Goal: Task Accomplishment & Management: Manage account settings

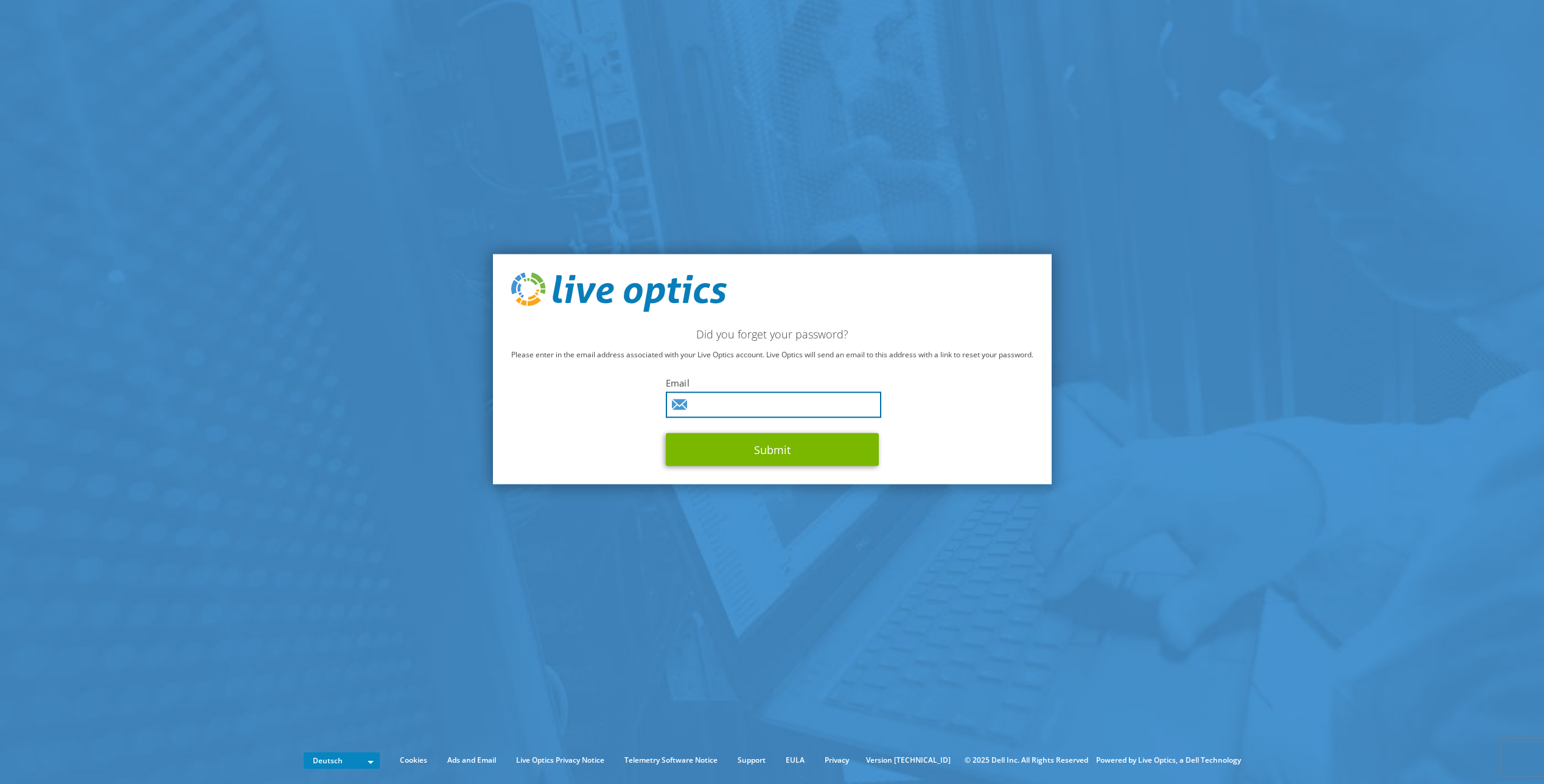
click at [707, 408] on input "text" at bounding box center [773, 404] width 216 height 26
type input "christina.weiland@uk-erlangen.de"
click at [765, 453] on button "Submit" at bounding box center [772, 450] width 213 height 33
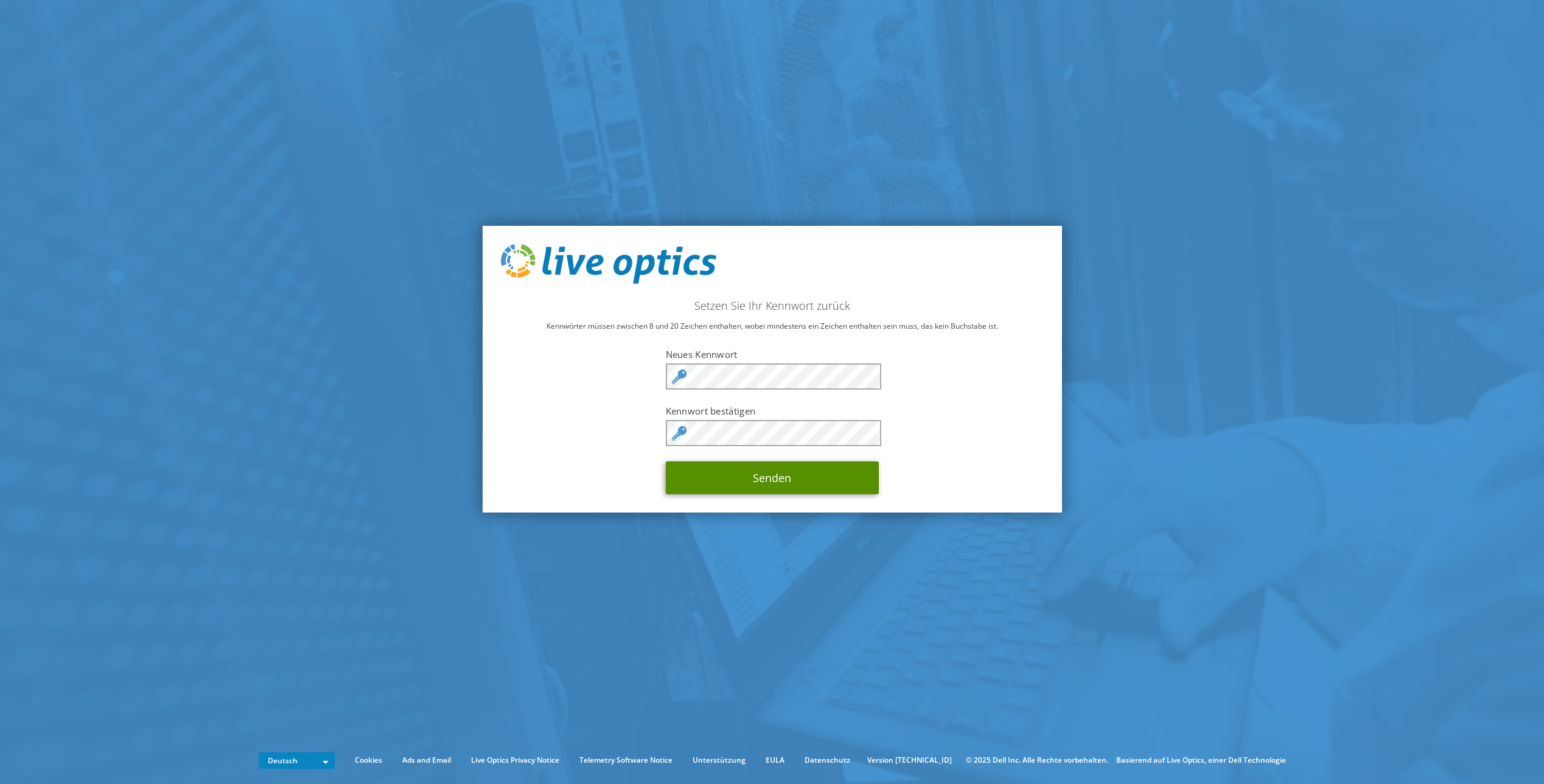
click at [774, 468] on button "Senden" at bounding box center [772, 478] width 213 height 33
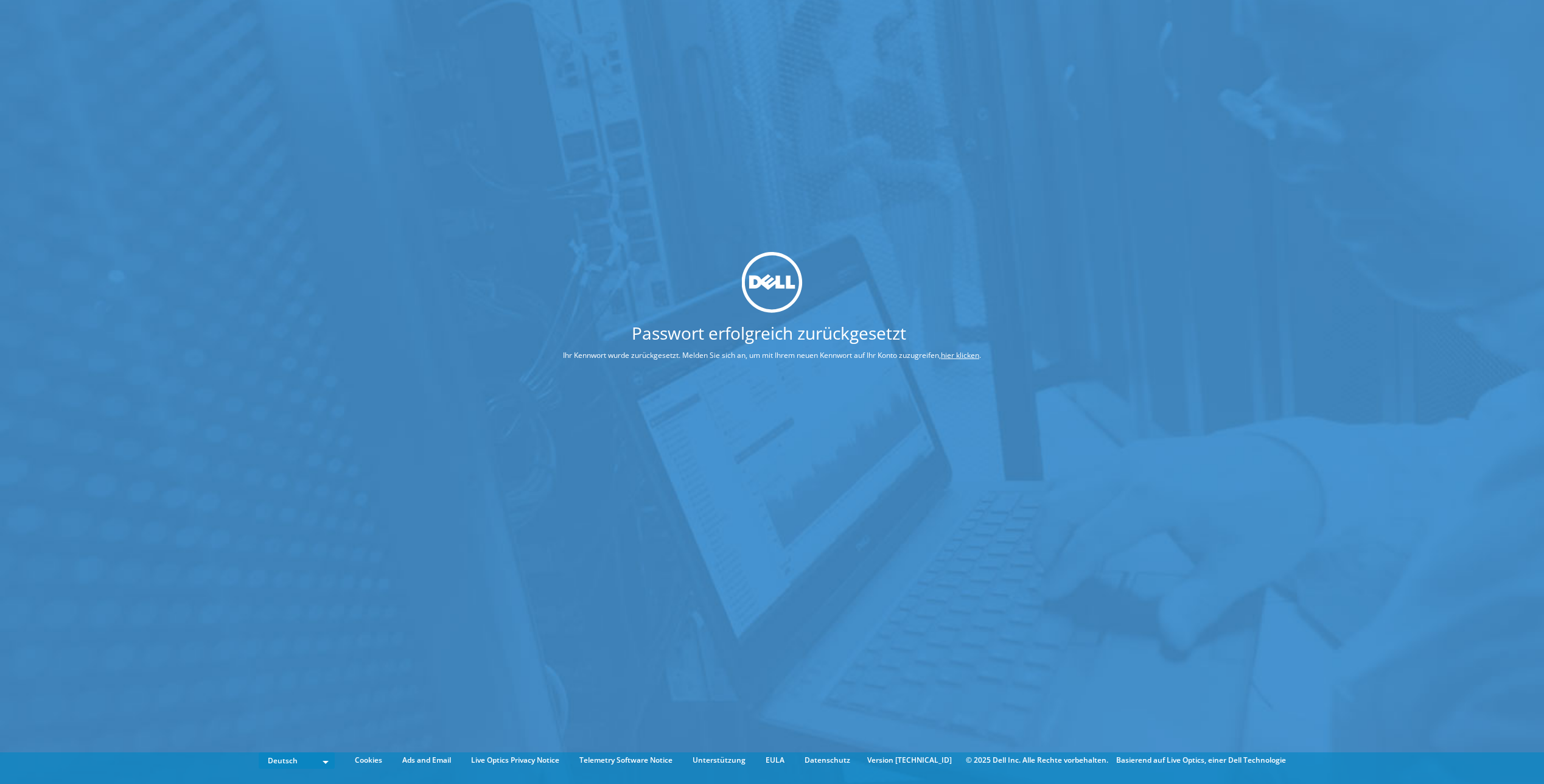
click at [951, 353] on link "hier klicken" at bounding box center [960, 355] width 38 height 10
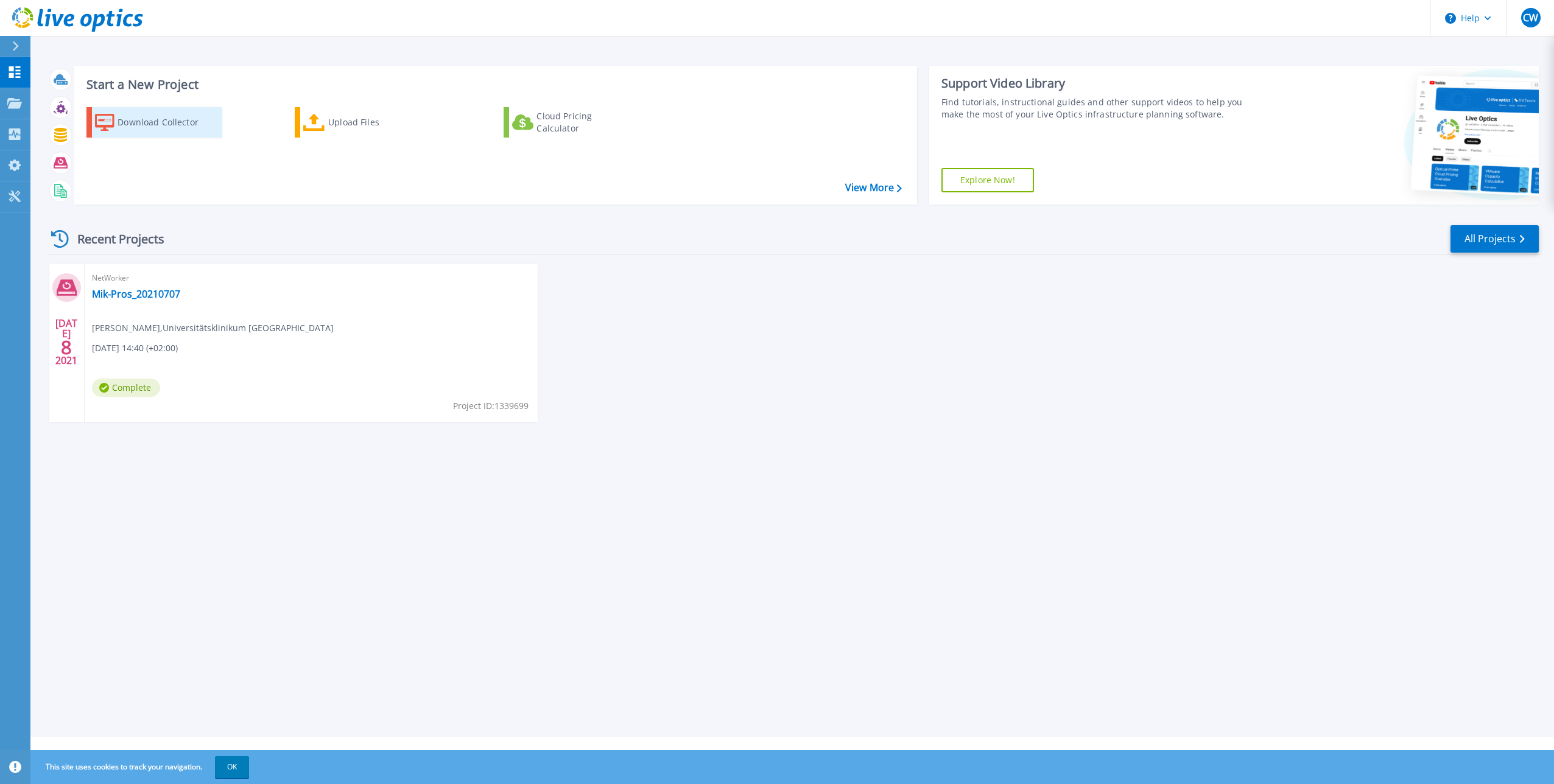
click at [164, 122] on div "Download Collector" at bounding box center [166, 122] width 97 height 24
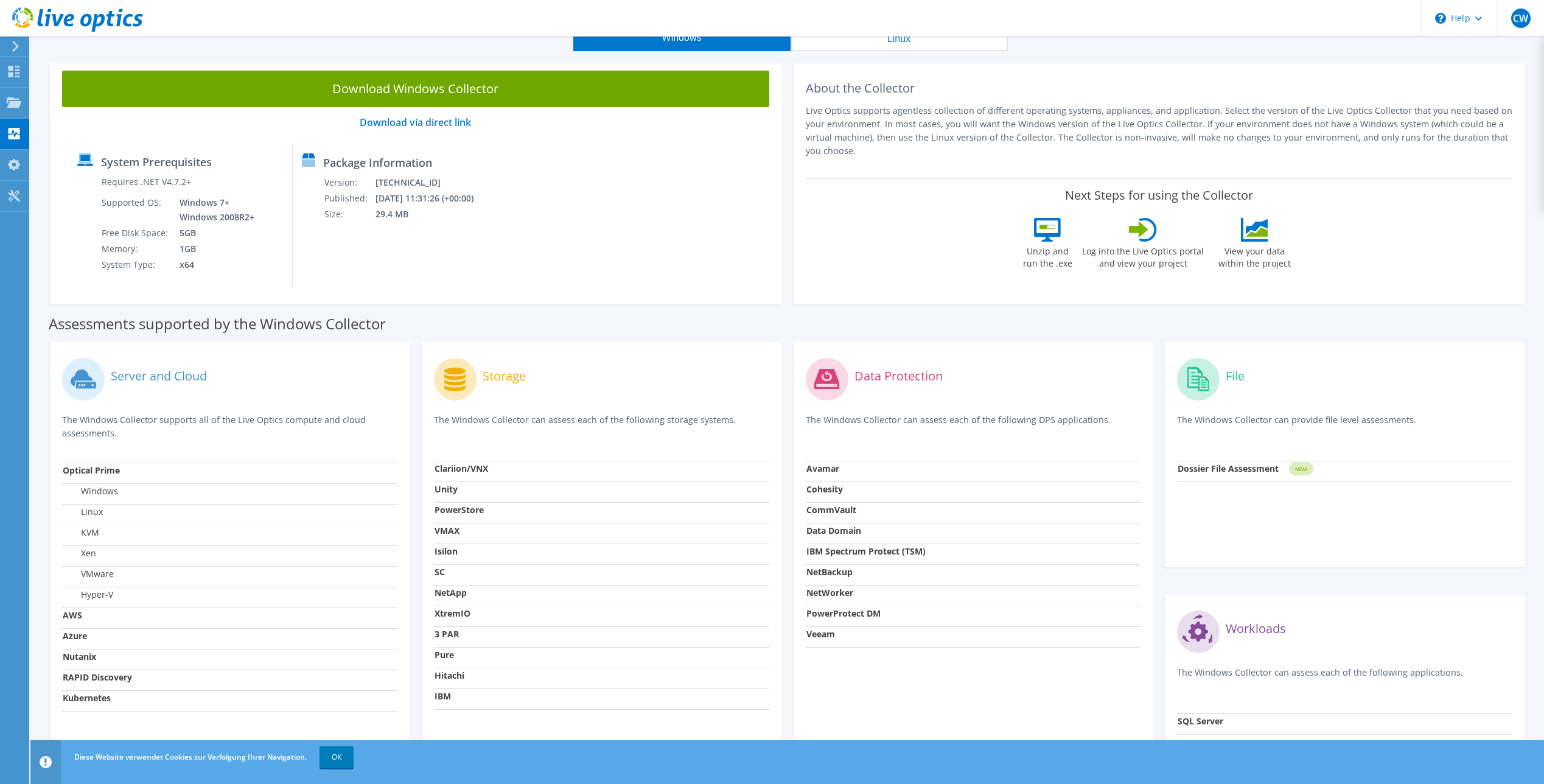
scroll to position [157, 0]
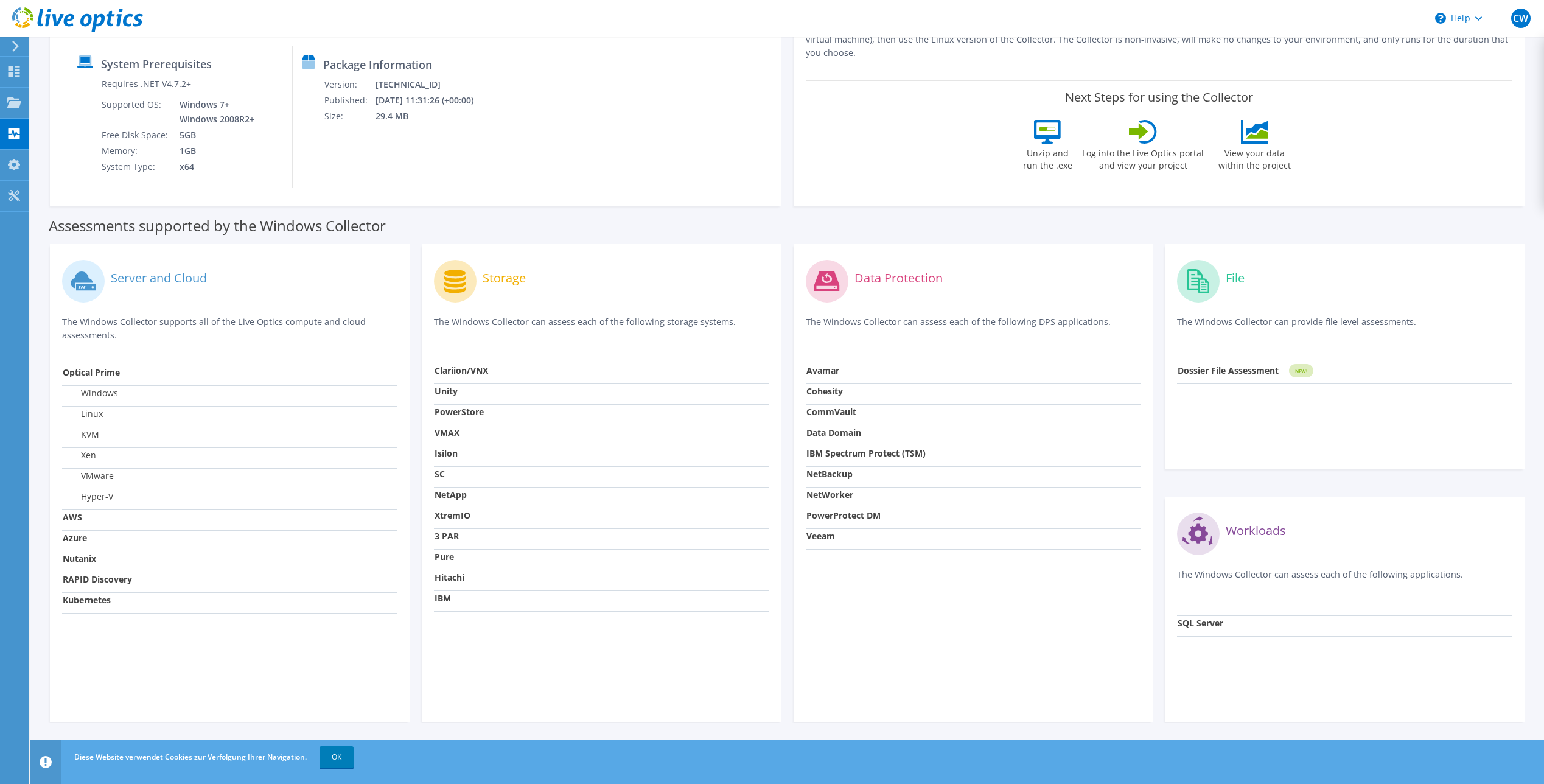
click at [826, 477] on strong "NetBackup" at bounding box center [829, 474] width 46 height 11
click at [812, 392] on strong "Cohesity" at bounding box center [824, 391] width 36 height 11
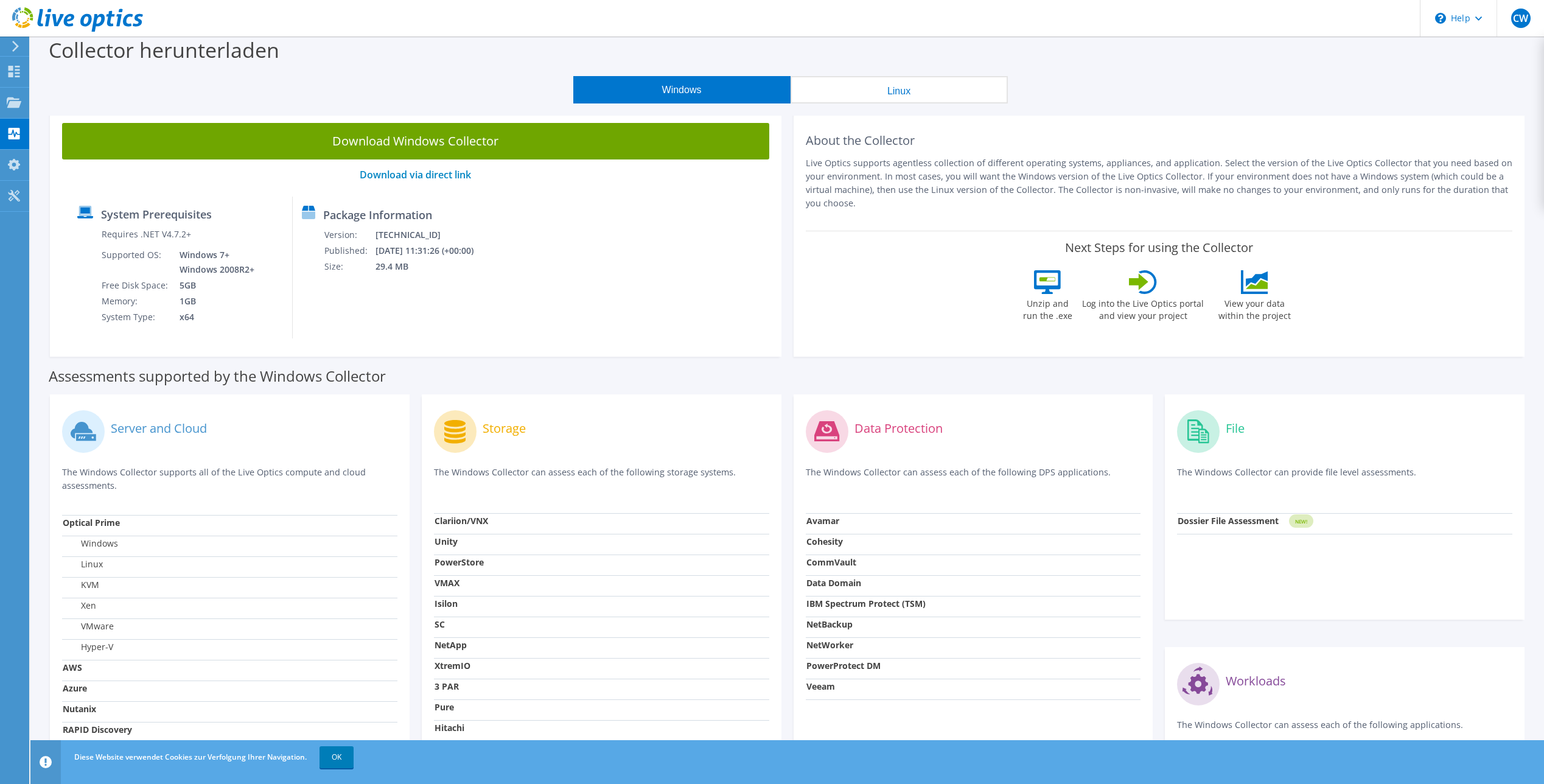
scroll to position [0, 0]
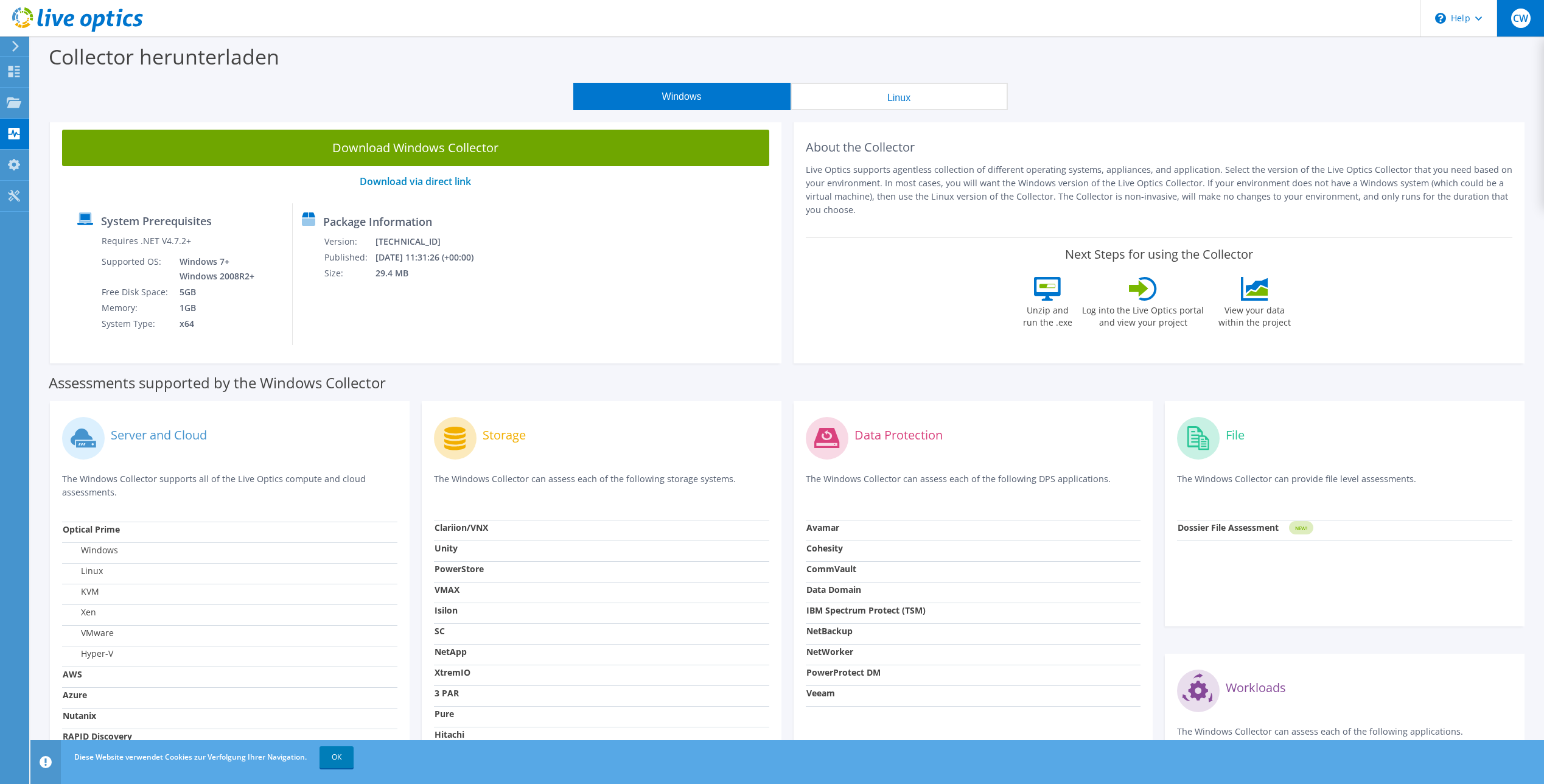
click at [1513, 17] on span "CW" at bounding box center [1521, 18] width 19 height 19
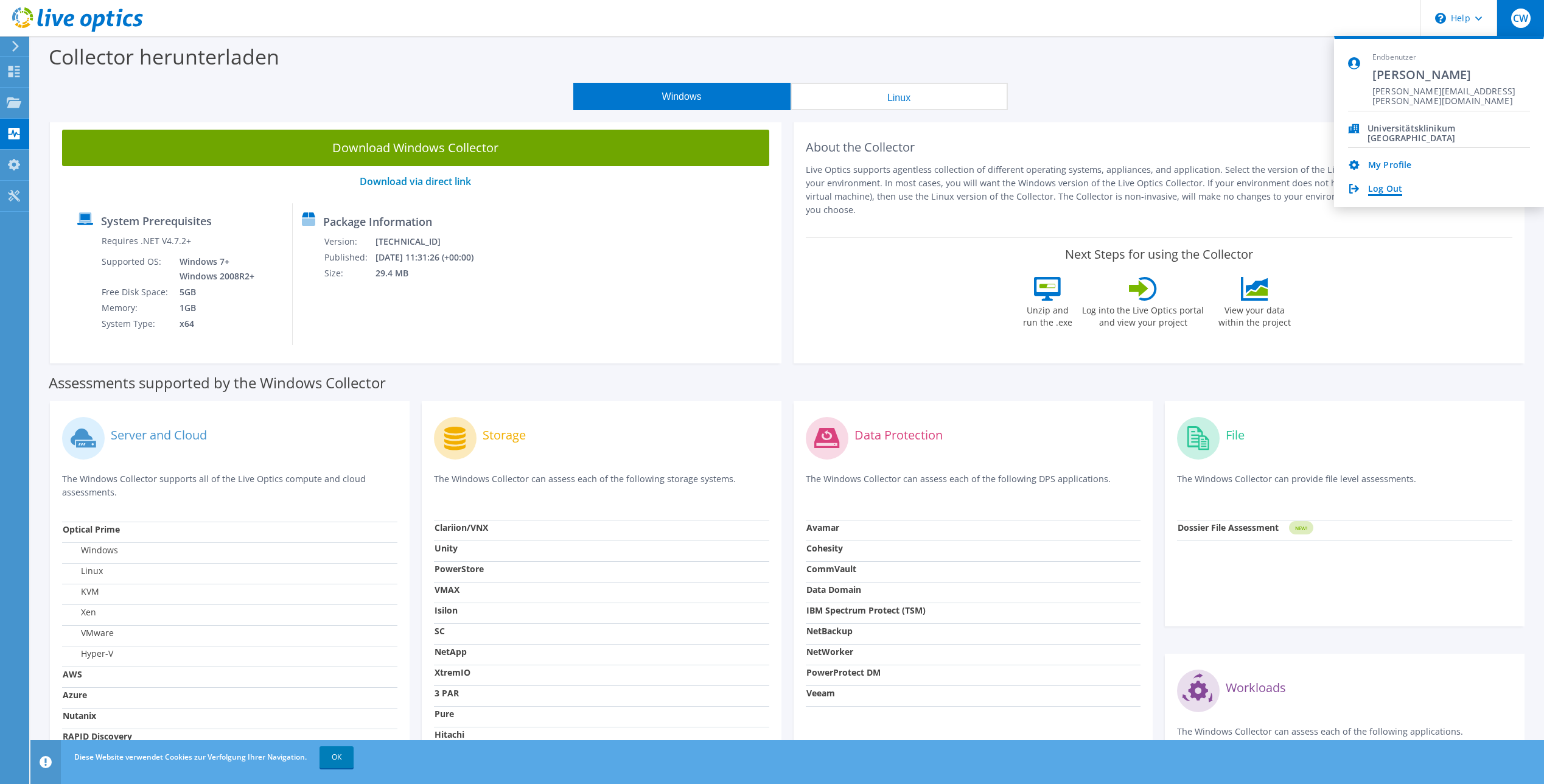
click at [1388, 187] on link "Log Out" at bounding box center [1385, 190] width 34 height 11
